Goal: Transaction & Acquisition: Purchase product/service

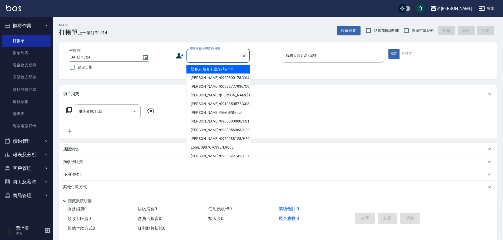
click at [207, 55] on input "顧客姓名/手機號碼/編號" at bounding box center [214, 55] width 51 height 9
click at [211, 68] on li "新客人 姓名未設定/無/null" at bounding box center [218, 69] width 63 height 9
type input "新客人 姓名未設定/無/null"
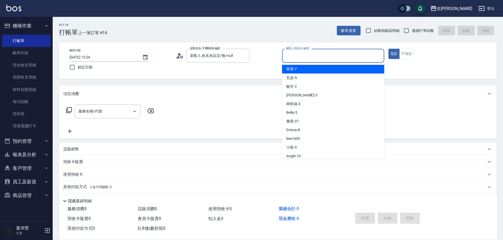
click at [307, 58] on input "服務人員姓名/編號" at bounding box center [334, 55] width 98 height 9
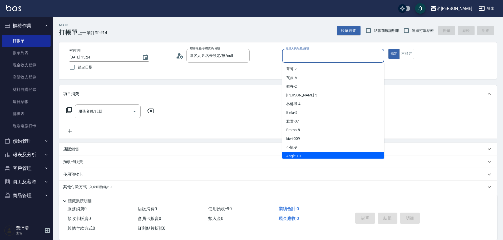
click at [310, 154] on div "Angle -10" at bounding box center [333, 156] width 102 height 9
type input "Angle-10"
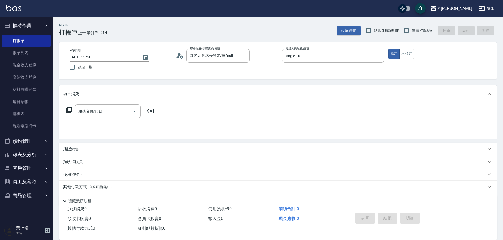
click at [68, 110] on icon at bounding box center [69, 110] width 6 height 6
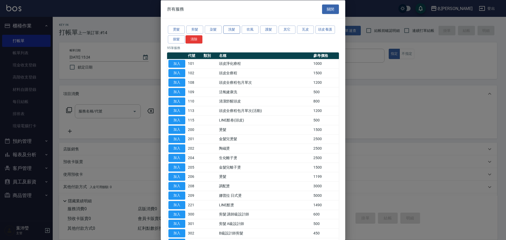
click at [233, 28] on button "洗髮" at bounding box center [231, 30] width 17 height 8
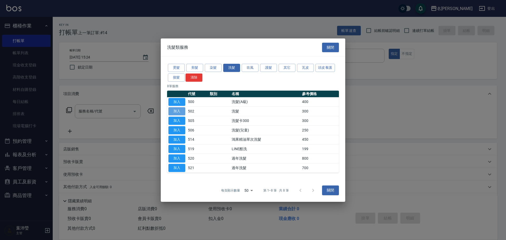
click at [176, 112] on button "加入" at bounding box center [176, 111] width 17 height 8
type input "洗髮(502)"
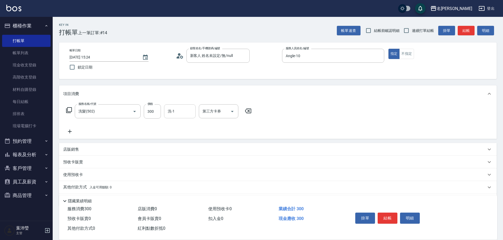
click at [176, 112] on input "洗-1" at bounding box center [180, 111] width 27 height 9
type input "語爭-20"
click at [393, 218] on button "結帳" at bounding box center [388, 218] width 20 height 11
